Goal: Task Accomplishment & Management: Use online tool/utility

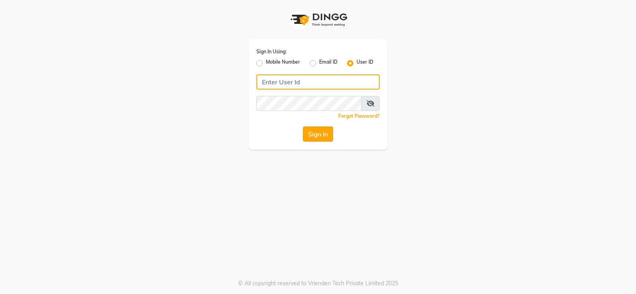
type input "prabhutasalon"
click at [313, 132] on button "Sign In" at bounding box center [318, 133] width 30 height 15
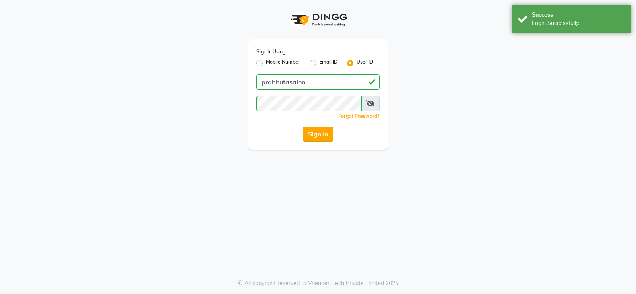
click at [313, 132] on button "Sign In" at bounding box center [318, 133] width 30 height 15
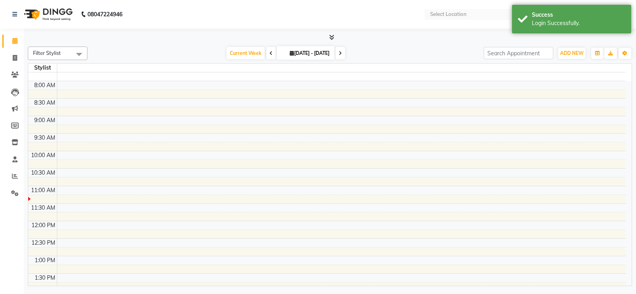
select select "en"
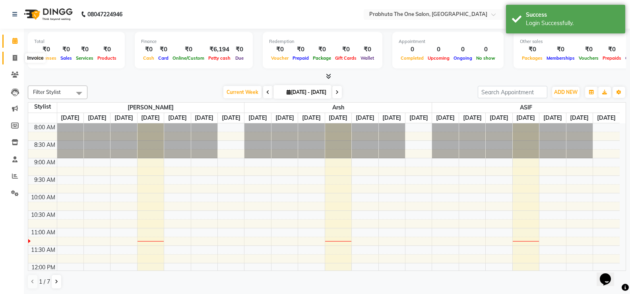
click at [15, 55] on icon at bounding box center [15, 58] width 4 height 6
select select "5326"
select select "service"
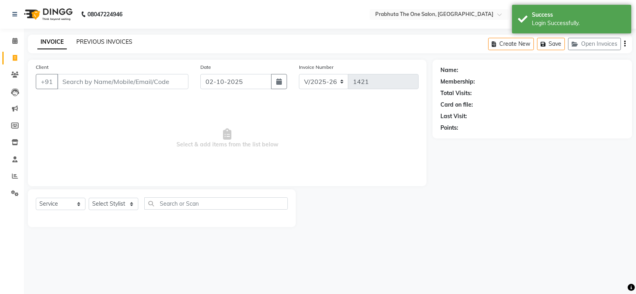
click at [95, 39] on link "PREVIOUS INVOICES" at bounding box center [104, 41] width 56 height 7
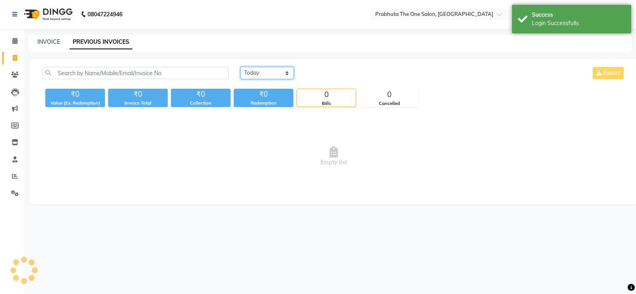
click at [274, 74] on select "[DATE] [DATE] Custom Range" at bounding box center [266, 73] width 53 height 12
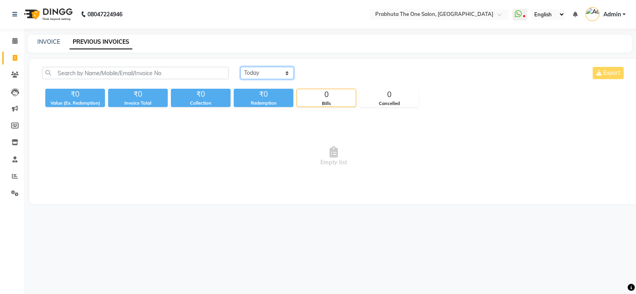
select select "[DATE]"
click at [240, 67] on select "[DATE] [DATE] Custom Range" at bounding box center [266, 73] width 53 height 12
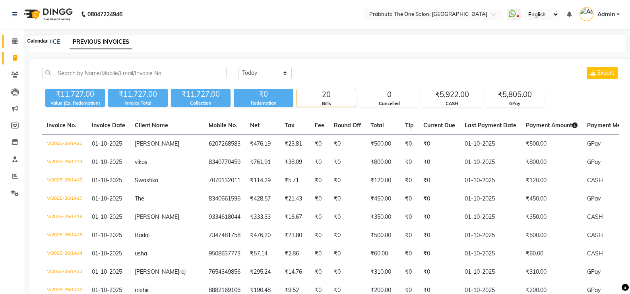
click at [15, 41] on icon at bounding box center [14, 41] width 5 height 6
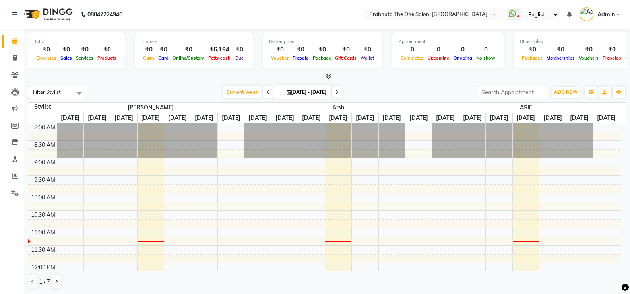
click at [22, 53] on li "Invoice" at bounding box center [12, 58] width 24 height 17
click at [17, 54] on span at bounding box center [15, 58] width 14 height 9
select select "service"
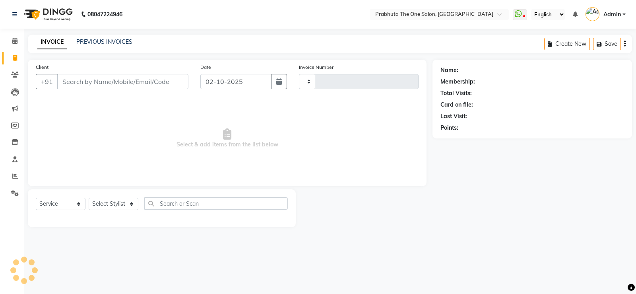
type input "1421"
select select "5326"
click at [92, 46] on div "INVOICE PREVIOUS INVOICES" at bounding box center [85, 42] width 114 height 9
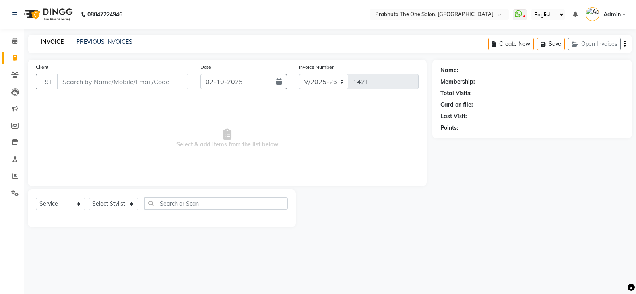
click at [109, 37] on div "INVOICE PREVIOUS INVOICES Create New Save Open Invoices" at bounding box center [330, 44] width 604 height 19
click at [121, 41] on link "PREVIOUS INVOICES" at bounding box center [104, 41] width 56 height 7
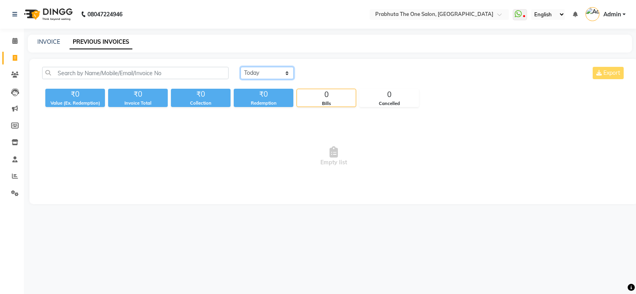
click at [284, 71] on select "[DATE] [DATE] Custom Range" at bounding box center [266, 73] width 53 height 12
select select "[DATE]"
click at [240, 67] on select "[DATE] [DATE] Custom Range" at bounding box center [266, 73] width 53 height 12
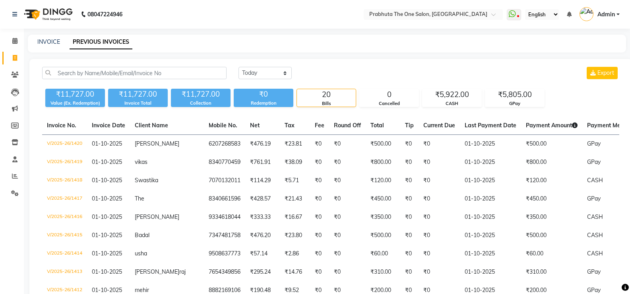
click at [384, 32] on div "08047224946 Select Location × Prabhuta The One Salon, [PERSON_NAME] WhatsApp St…" at bounding box center [315, 271] width 630 height 543
click at [12, 37] on span at bounding box center [15, 41] width 14 height 9
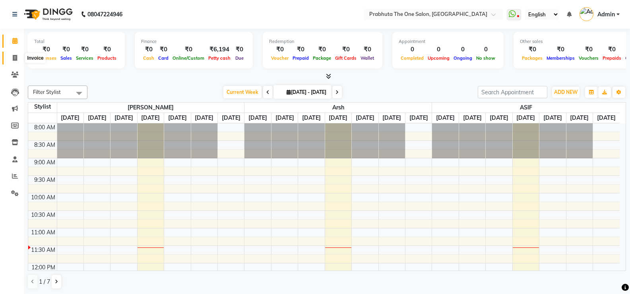
click at [15, 61] on span at bounding box center [15, 58] width 14 height 9
select select "service"
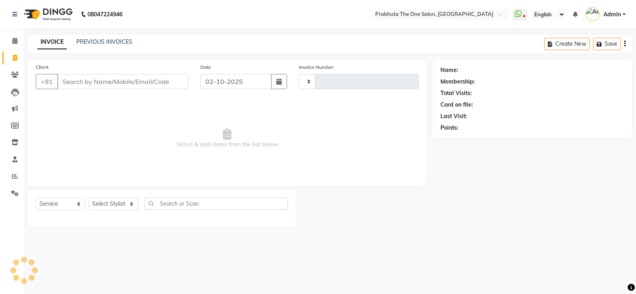
type input "1421"
select select "5326"
click at [118, 77] on input "Client" at bounding box center [122, 81] width 131 height 15
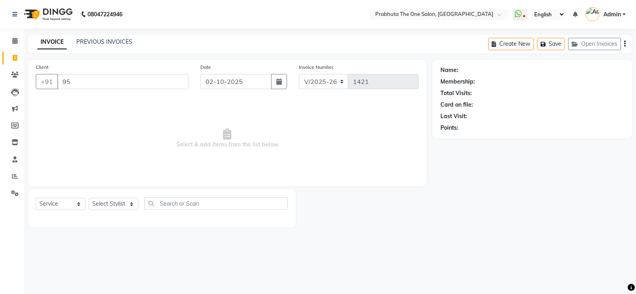
type input "9"
type input "7"
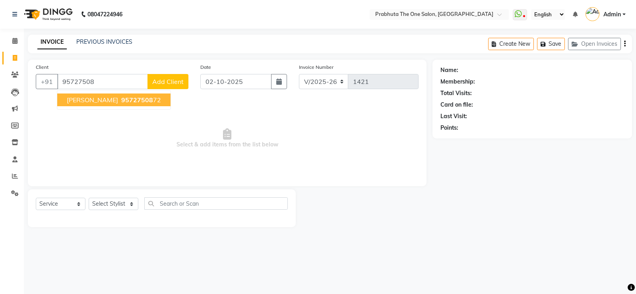
click at [130, 104] on button "[PERSON_NAME] 95727508 72" at bounding box center [113, 99] width 113 height 13
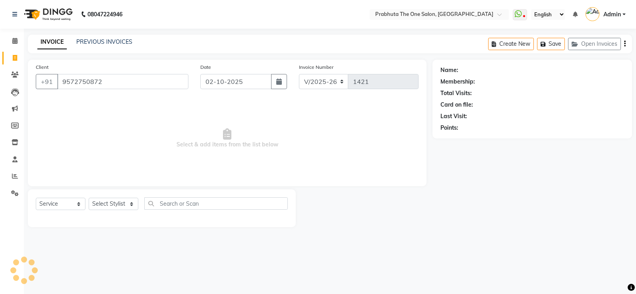
type input "9572750872"
select select "1: Object"
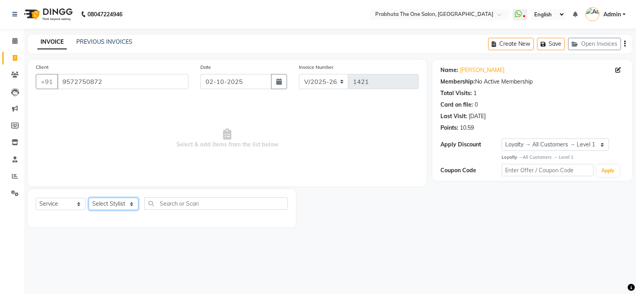
click at [98, 205] on select "Select Stylist [PERSON_NAME] [PERSON_NAME] ausween [PERSON_NAME] [PERSON_NAME] …" at bounding box center [114, 203] width 50 height 12
select select "82692"
click at [89, 197] on select "Select Stylist [PERSON_NAME] [PERSON_NAME] ausween [PERSON_NAME] [PERSON_NAME] …" at bounding box center [114, 203] width 50 height 12
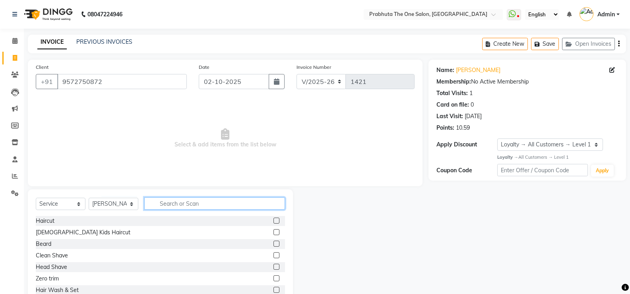
click at [259, 202] on input "text" at bounding box center [214, 203] width 141 height 12
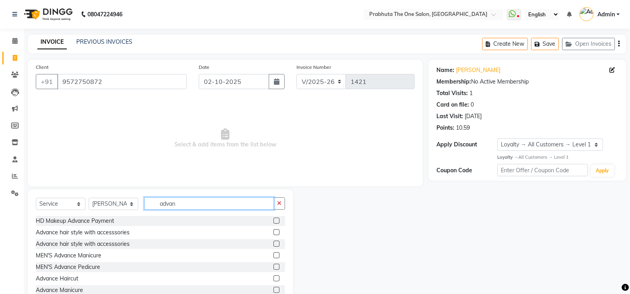
type input "advan"
click at [273, 278] on label at bounding box center [276, 278] width 6 height 6
click at [273, 278] on input "checkbox" at bounding box center [275, 278] width 5 height 5
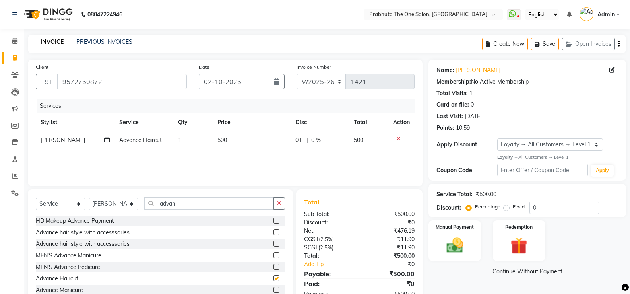
checkbox input "false"
click at [223, 197] on input "advan" at bounding box center [209, 203] width 130 height 12
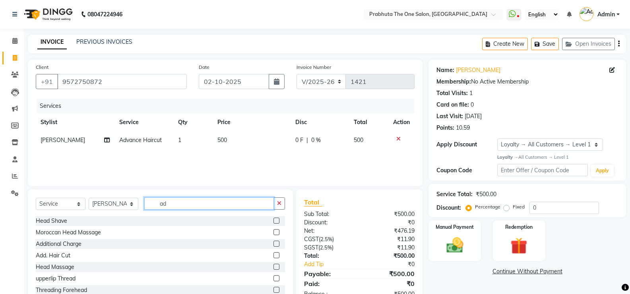
type input "a"
type input "thre"
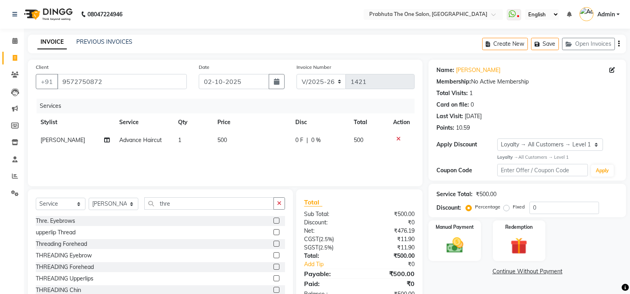
click at [275, 223] on div at bounding box center [279, 221] width 12 height 10
click at [267, 221] on div "Thre. Eyebrows" at bounding box center [160, 221] width 249 height 10
click at [273, 220] on label at bounding box center [276, 220] width 6 height 6
click at [273, 220] on input "checkbox" at bounding box center [275, 220] width 5 height 5
checkbox input "false"
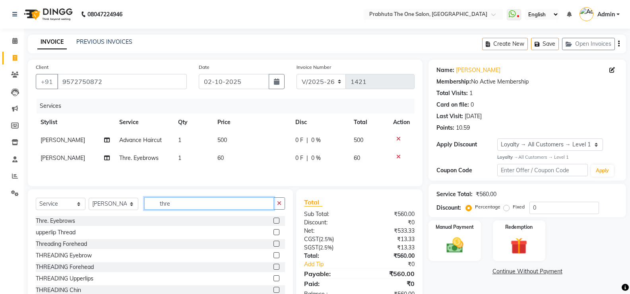
click at [182, 203] on input "thre" at bounding box center [209, 203] width 130 height 12
type input "t"
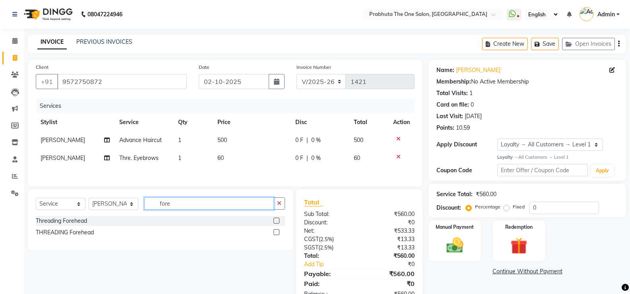
type input "fore"
click at [275, 220] on label at bounding box center [276, 220] width 6 height 6
click at [275, 220] on input "checkbox" at bounding box center [275, 220] width 5 height 5
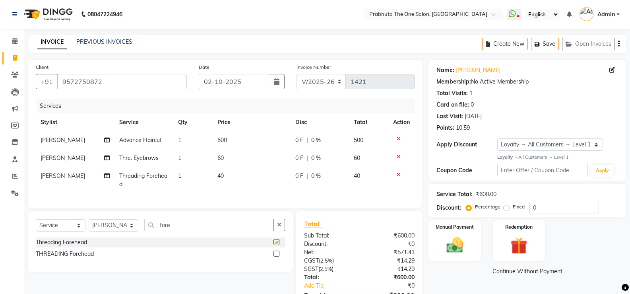
checkbox input "false"
click at [396, 155] on icon at bounding box center [398, 157] width 4 height 6
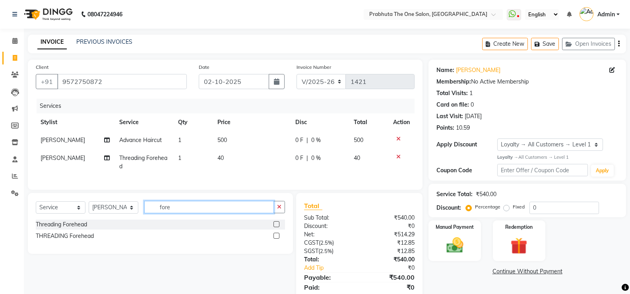
click at [200, 213] on input "fore" at bounding box center [209, 207] width 130 height 12
type input "f"
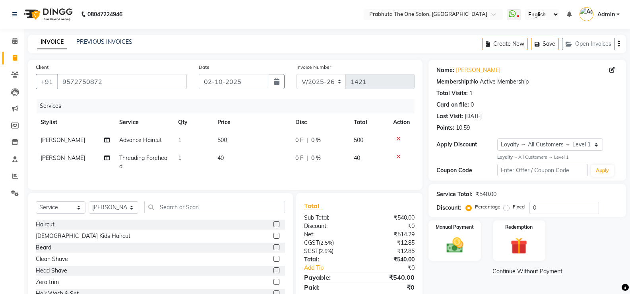
click at [275, 229] on div at bounding box center [279, 224] width 12 height 10
click at [273, 227] on label at bounding box center [276, 224] width 6 height 6
click at [273, 227] on input "checkbox" at bounding box center [275, 224] width 5 height 5
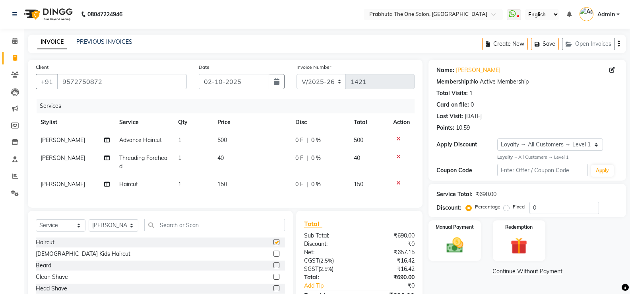
checkbox input "false"
click at [310, 186] on div "0 F | 0 %" at bounding box center [319, 184] width 49 height 8
select select "82692"
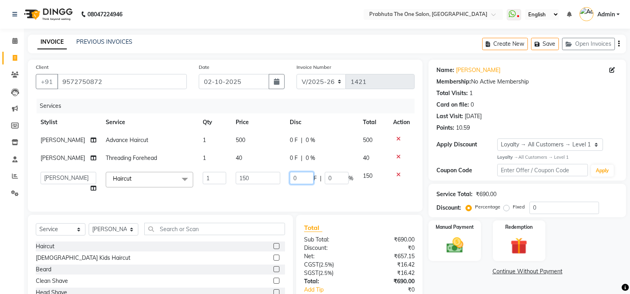
click at [298, 176] on input "0" at bounding box center [302, 178] width 24 height 12
type input "50"
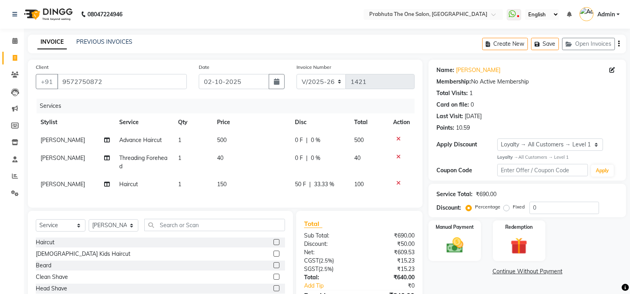
click at [305, 195] on div "Services Stylist Service Qty Price Disc Total Action [PERSON_NAME] Advance Hair…" at bounding box center [225, 149] width 379 height 101
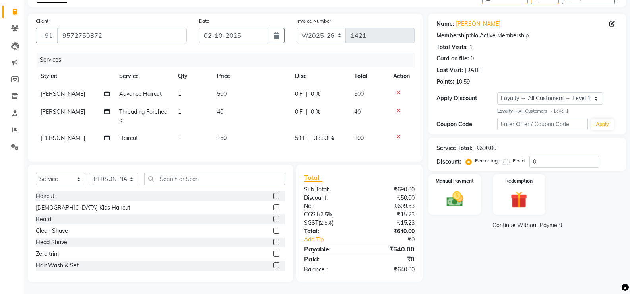
click at [305, 134] on span "50 F" at bounding box center [300, 138] width 11 height 8
select select "82692"
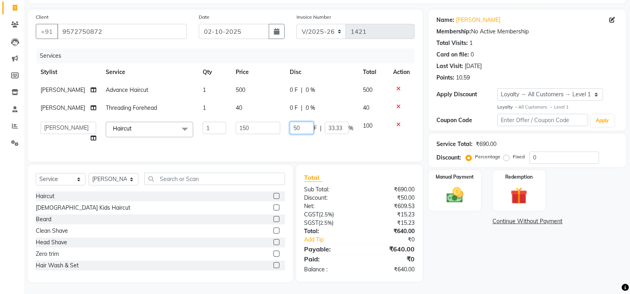
click at [303, 124] on input "50" at bounding box center [302, 128] width 24 height 12
type input "5"
type input "51"
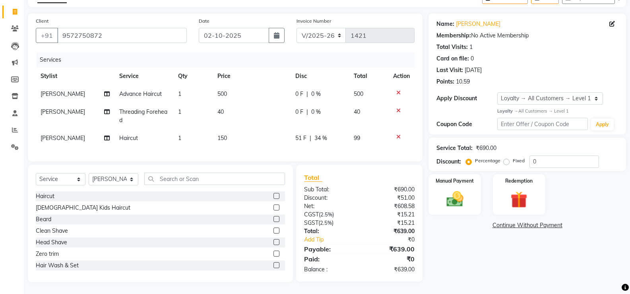
click at [309, 148] on div "Services Stylist Service Qty Price Disc Total Action [PERSON_NAME] Advance Hair…" at bounding box center [225, 102] width 379 height 101
click at [454, 189] on img at bounding box center [454, 199] width 28 height 20
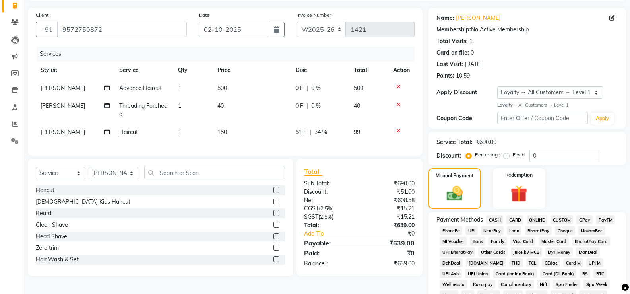
click at [580, 217] on span "GPay" at bounding box center [584, 219] width 16 height 9
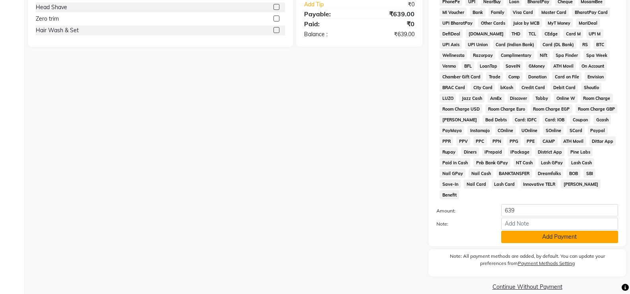
click at [576, 230] on button "Add Payment" at bounding box center [559, 236] width 117 height 12
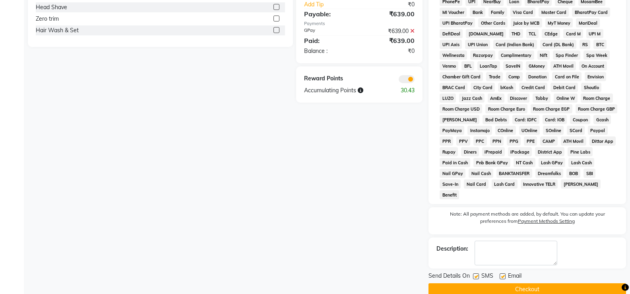
scroll to position [0, 0]
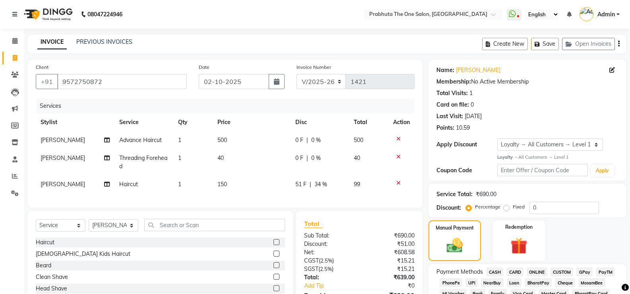
click at [62, 182] on span "[PERSON_NAME]" at bounding box center [63, 183] width 44 height 7
select select "82692"
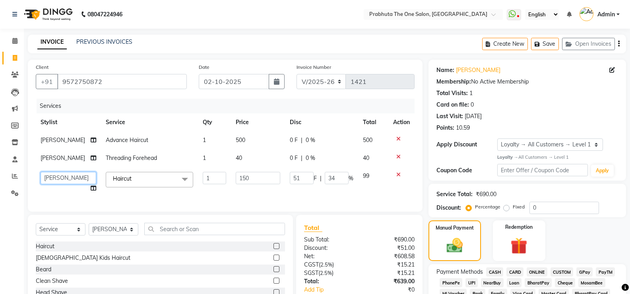
click at [82, 176] on select "[PERSON_NAME] [PERSON_NAME] ausween [PERSON_NAME] [PERSON_NAME] [PERSON_NAME] m…" at bounding box center [69, 178] width 56 height 12
select select "60971"
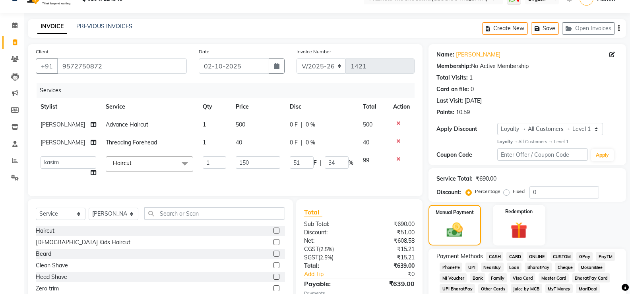
scroll to position [284, 0]
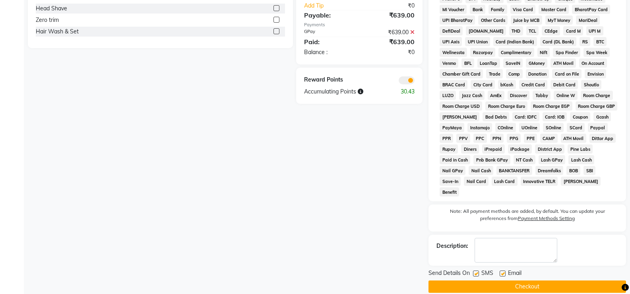
click at [553, 280] on button "Checkout" at bounding box center [526, 286] width 197 height 12
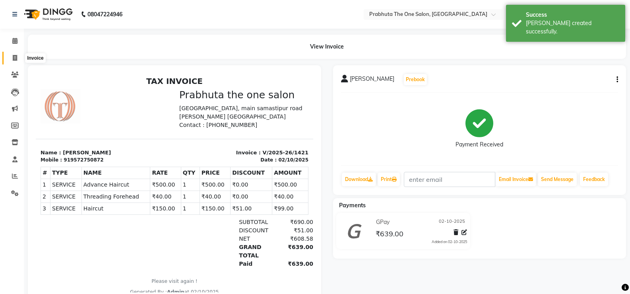
click at [17, 56] on span at bounding box center [15, 58] width 14 height 9
select select "service"
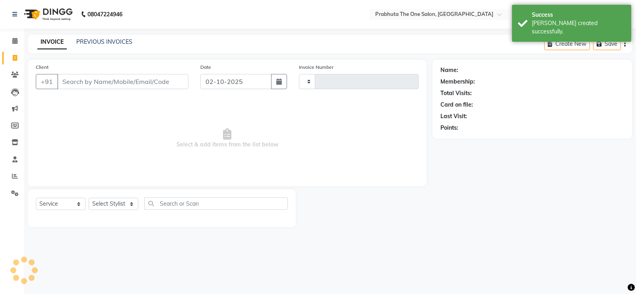
type input "1422"
select select "5326"
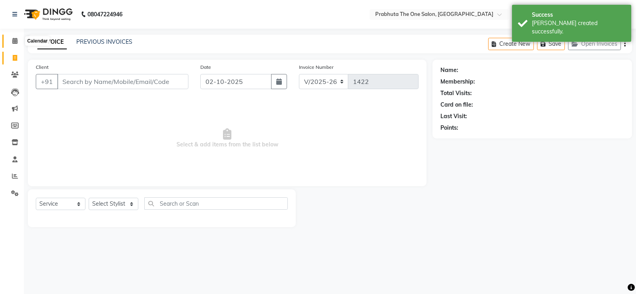
click at [12, 39] on span at bounding box center [15, 41] width 14 height 9
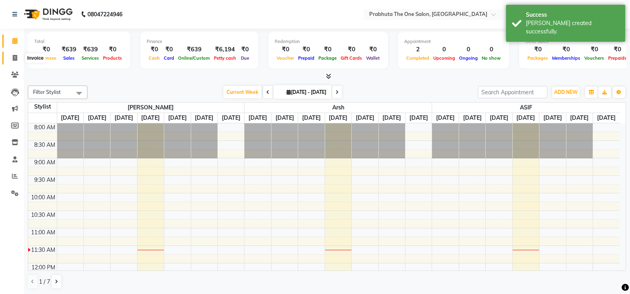
click at [13, 56] on icon at bounding box center [15, 58] width 4 height 6
select select "service"
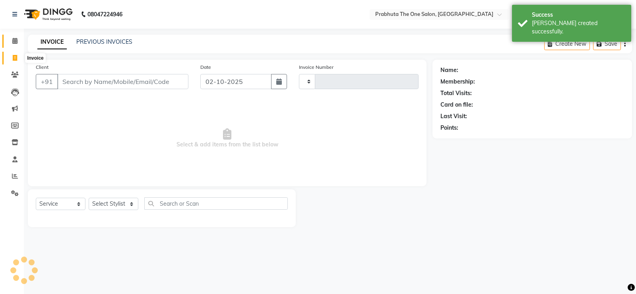
type input "1422"
select select "5326"
click at [15, 43] on icon at bounding box center [14, 41] width 5 height 6
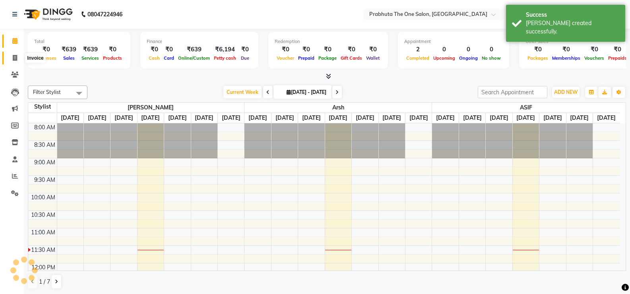
click at [16, 57] on icon at bounding box center [15, 58] width 4 height 6
select select "service"
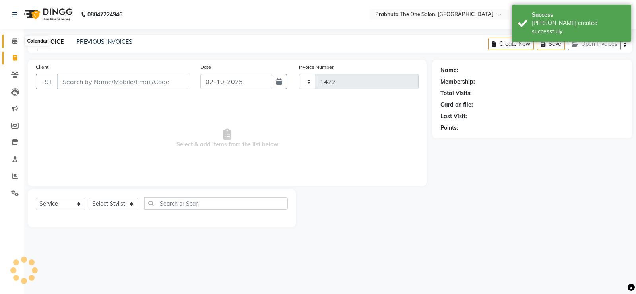
click at [17, 39] on icon at bounding box center [14, 41] width 5 height 6
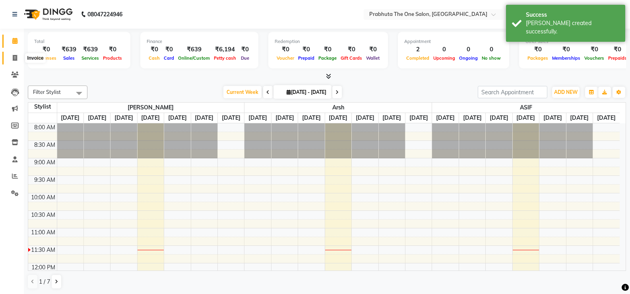
click at [13, 57] on icon at bounding box center [15, 58] width 4 height 6
select select "5326"
select select "service"
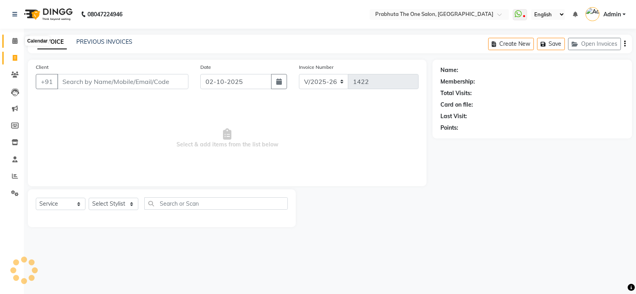
click at [18, 42] on span at bounding box center [15, 41] width 14 height 9
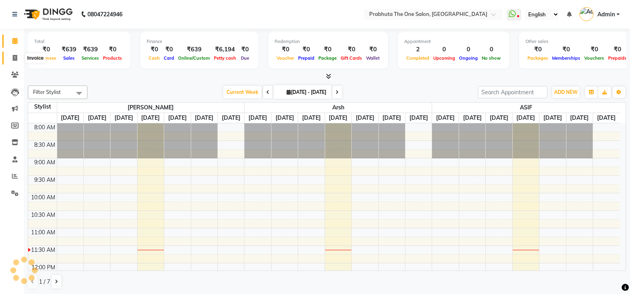
click at [16, 56] on icon at bounding box center [15, 58] width 4 height 6
select select "service"
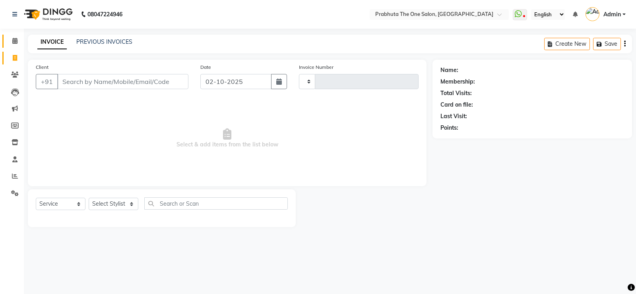
type input "1422"
select select "5326"
click at [19, 39] on span at bounding box center [15, 41] width 14 height 9
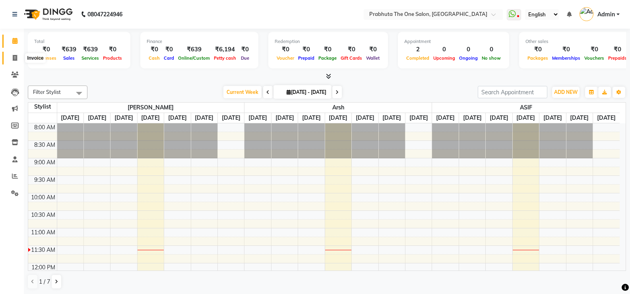
click at [17, 58] on icon at bounding box center [15, 58] width 4 height 6
select select "5326"
select select "service"
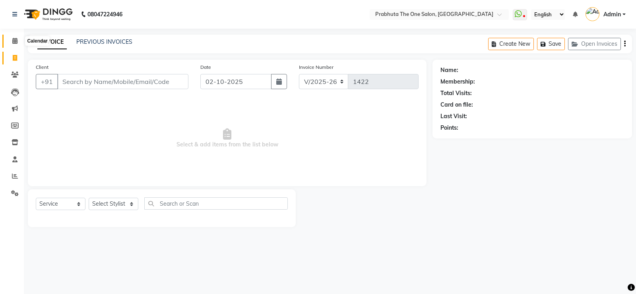
click at [10, 42] on span at bounding box center [15, 41] width 14 height 9
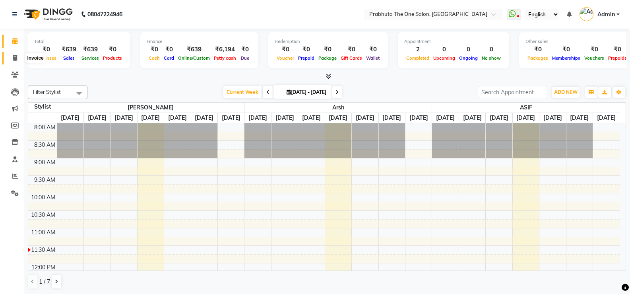
click at [14, 59] on icon at bounding box center [15, 58] width 4 height 6
select select "service"
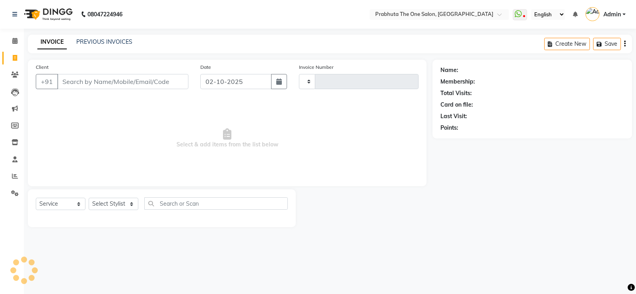
type input "1422"
select select "5326"
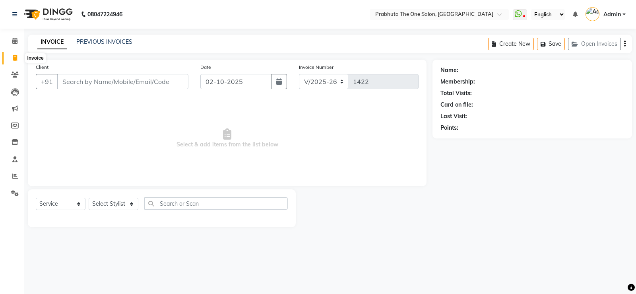
click at [16, 54] on span at bounding box center [15, 58] width 14 height 9
select select "5326"
select select "service"
click at [17, 39] on icon at bounding box center [14, 41] width 5 height 6
